Goal: Task Accomplishment & Management: Complete application form

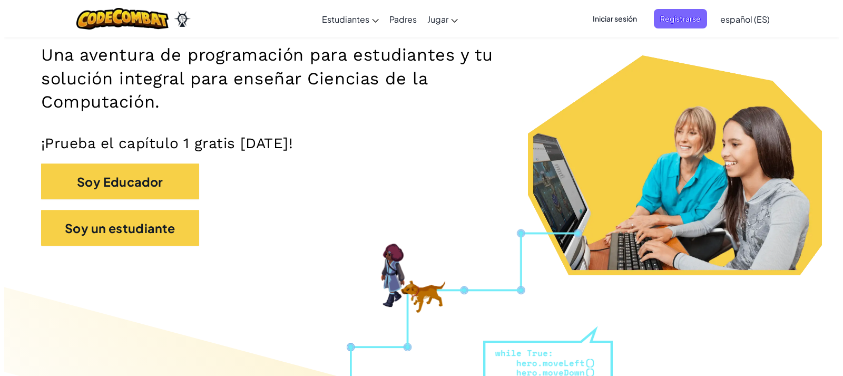
scroll to position [211, 0]
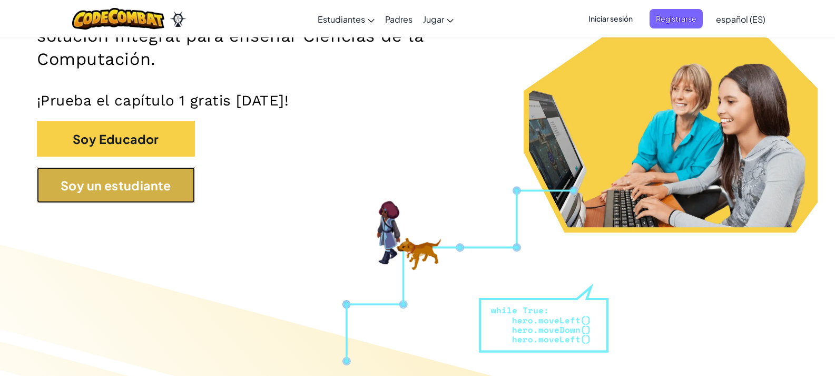
click at [157, 203] on button "Soy un estudiante" at bounding box center [116, 185] width 158 height 36
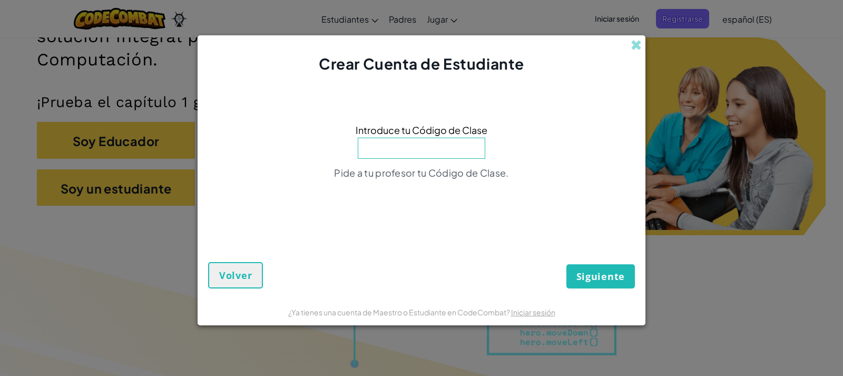
click at [409, 152] on input at bounding box center [422, 148] width 128 height 21
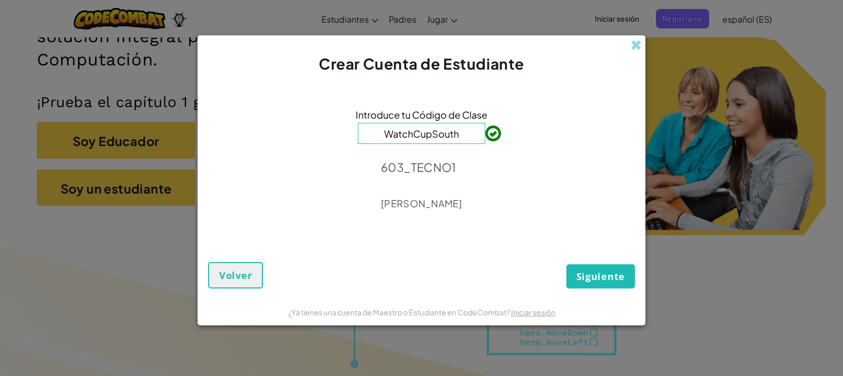
type input "WatchCupSouth"
click at [612, 279] on font "Siguiente" at bounding box center [601, 276] width 48 height 13
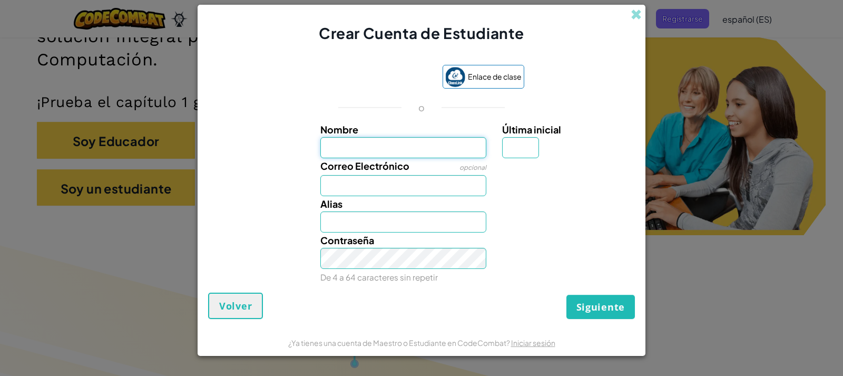
click at [426, 143] on input "Nombre" at bounding box center [403, 147] width 167 height 21
type input "[PERSON_NAME]"
click at [383, 181] on input "Correo Electrónico" at bounding box center [403, 185] width 167 height 21
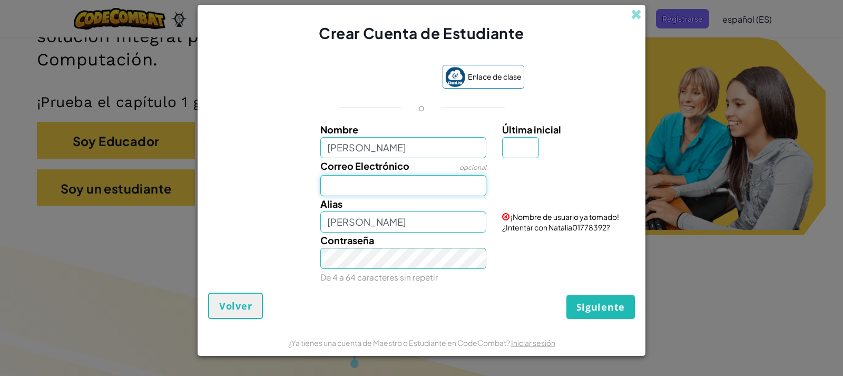
type input "A"
type input "[EMAIL_ADDRESS][DOMAIN_NAME]"
click at [435, 230] on input "[PERSON_NAME]" at bounding box center [403, 221] width 167 height 21
type input "Naty"
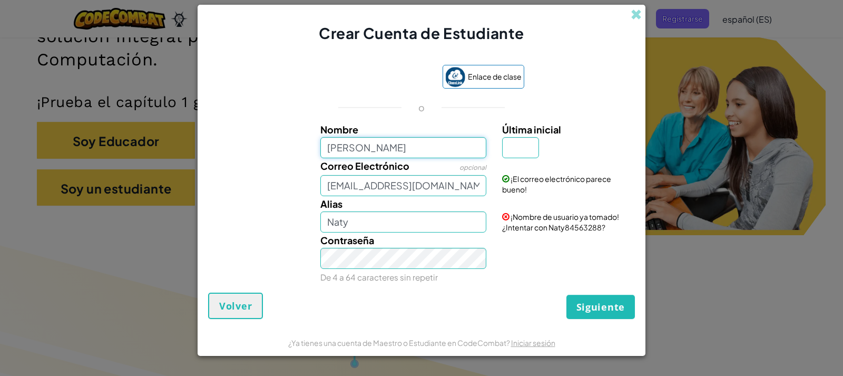
click at [380, 146] on input "[PERSON_NAME]" at bounding box center [403, 147] width 167 height 21
type input "[PERSON_NAME]"
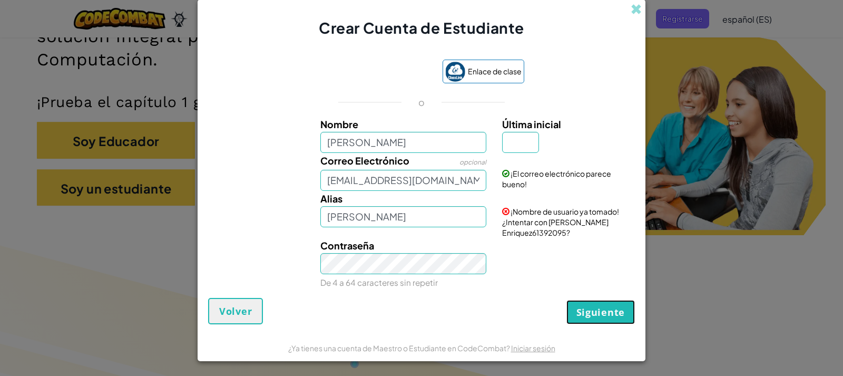
click at [625, 322] on button "Siguiente" at bounding box center [601, 312] width 69 height 24
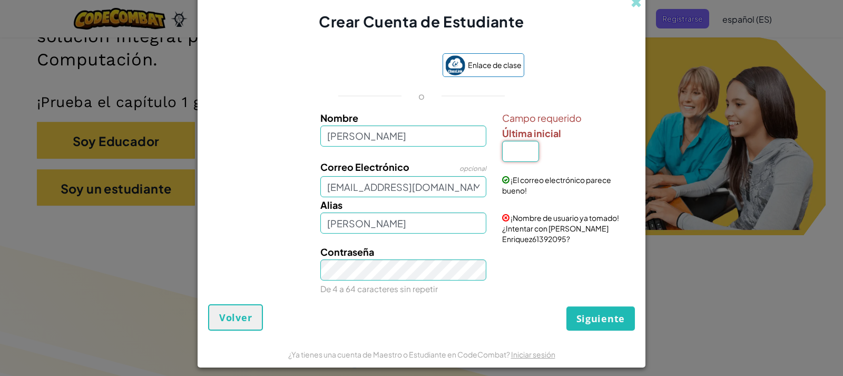
click at [522, 157] on input "Última inicial" at bounding box center [520, 151] width 37 height 21
type input "E"
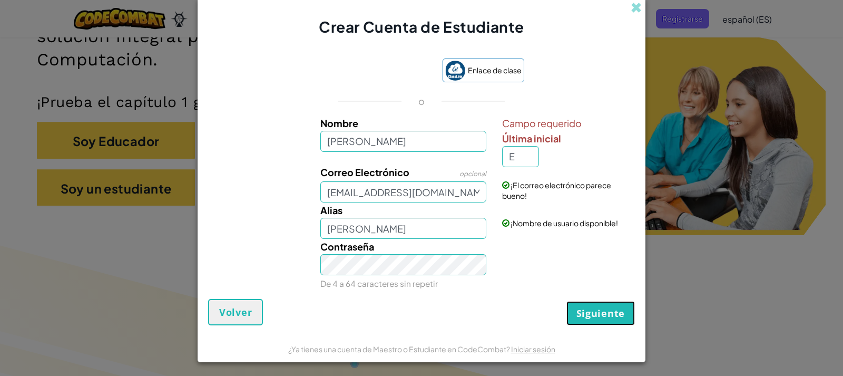
click at [601, 312] on font "Siguiente" at bounding box center [601, 313] width 48 height 13
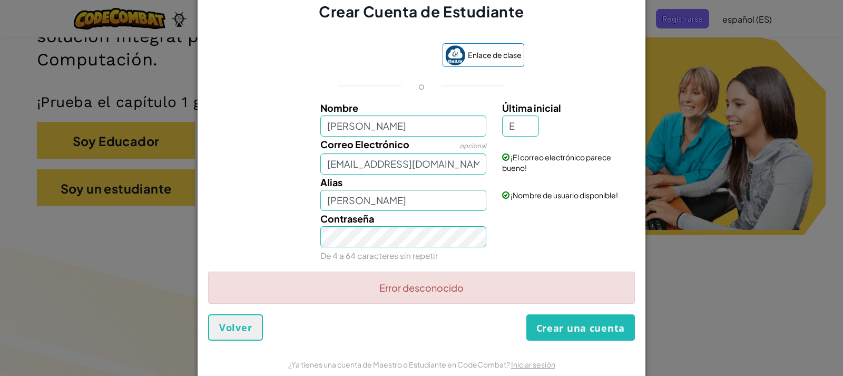
click at [449, 286] on font "Error desconocido" at bounding box center [422, 287] width 84 height 12
click at [443, 202] on input "[PERSON_NAME]" at bounding box center [403, 200] width 167 height 21
type input "[PERSON_NAME]"
click at [344, 169] on input "[EMAIL_ADDRESS][DOMAIN_NAME]" at bounding box center [403, 163] width 167 height 21
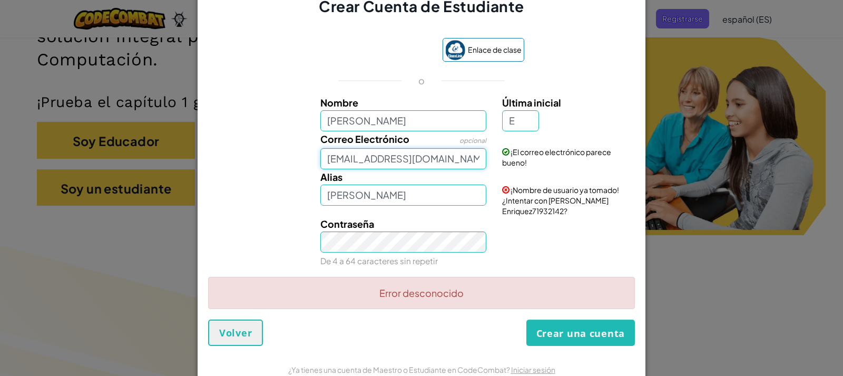
click at [346, 153] on input "[EMAIL_ADDRESS][DOMAIN_NAME]" at bounding box center [403, 158] width 167 height 21
type input "[EMAIL_ADDRESS][DOMAIN_NAME]"
click at [443, 121] on input "[PERSON_NAME]" at bounding box center [403, 120] width 167 height 21
drag, startPoint x: 443, startPoint y: 121, endPoint x: 414, endPoint y: 121, distance: 29.5
click at [414, 121] on input "[PERSON_NAME]" at bounding box center [403, 120] width 167 height 21
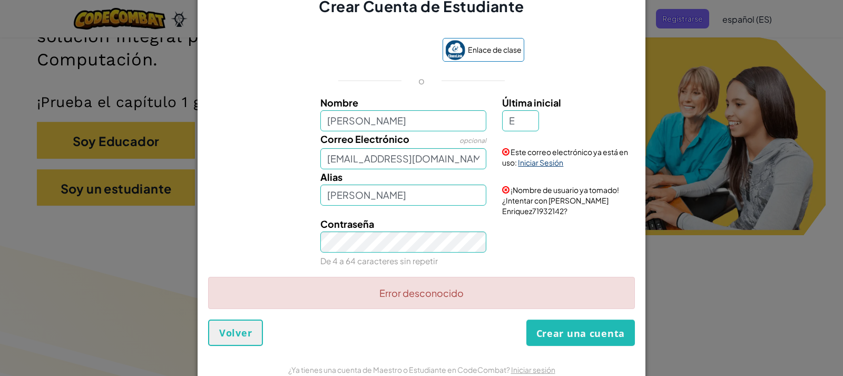
click at [532, 162] on font "Iniciar Sesión" at bounding box center [540, 162] width 45 height 9
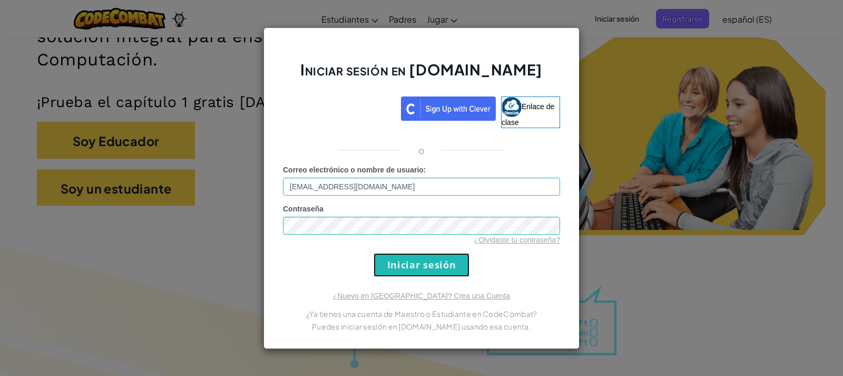
click at [386, 265] on input "Iniciar sesión" at bounding box center [422, 265] width 96 height 24
